Goal: Information Seeking & Learning: Compare options

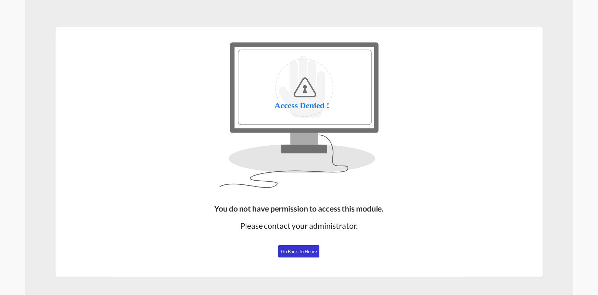
click at [291, 253] on button "Go Back to Home" at bounding box center [298, 251] width 41 height 12
